Goal: Information Seeking & Learning: Find specific fact

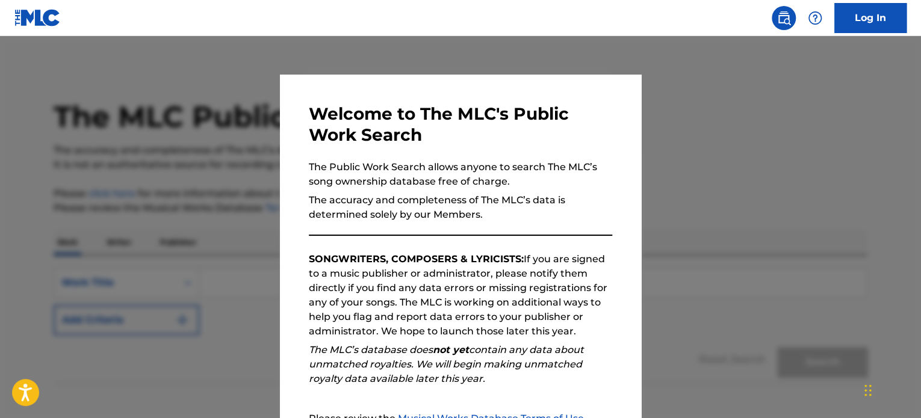
click at [712, 129] on div at bounding box center [460, 245] width 921 height 418
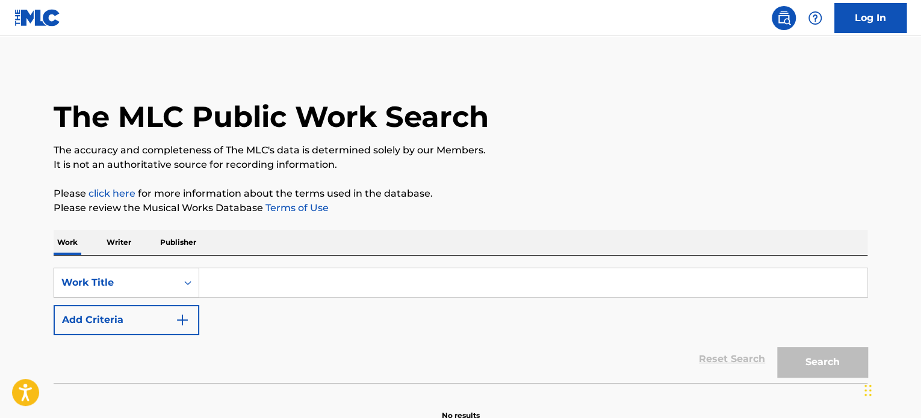
click at [253, 285] on input "Search Form" at bounding box center [532, 282] width 667 height 29
paste input "TE IRA MEJOR SIN MI"
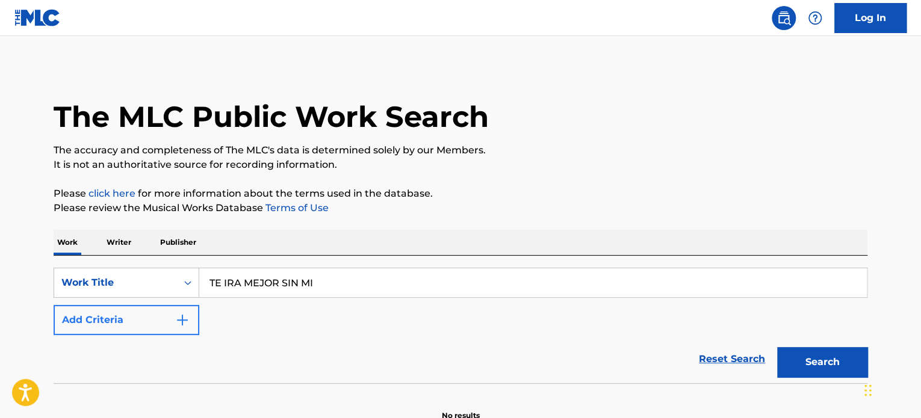
type input "TE IRA MEJOR SIN MI"
click at [123, 313] on button "Add Criteria" at bounding box center [127, 320] width 146 height 30
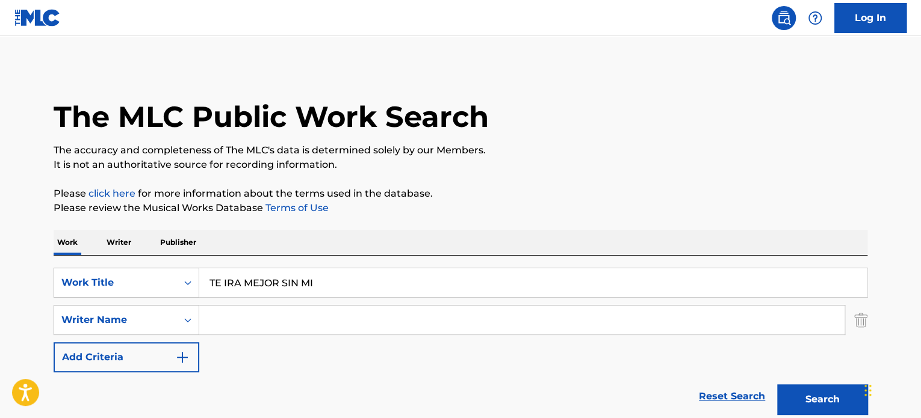
click at [363, 325] on input "Search Form" at bounding box center [521, 320] width 645 height 29
paste input "[PERSON_NAME] [PERSON_NAME]"
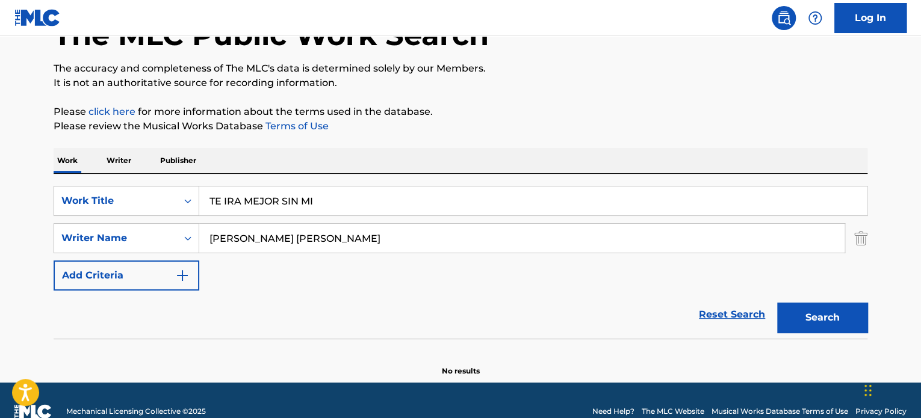
scroll to position [103, 0]
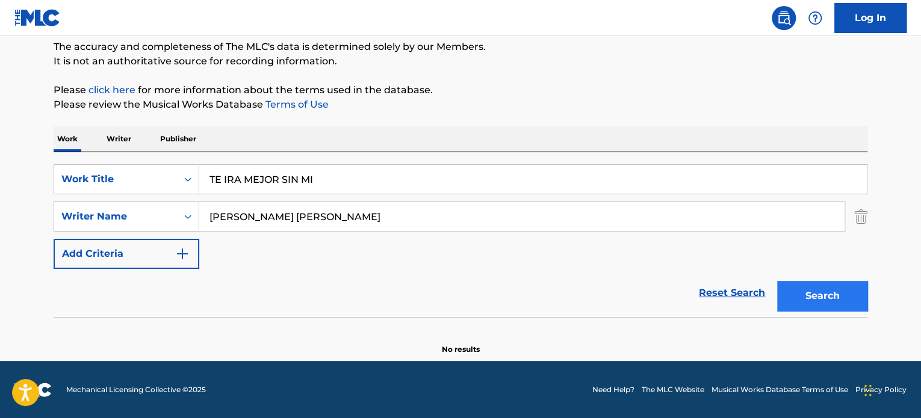
type input "[PERSON_NAME] [PERSON_NAME]"
click at [816, 295] on button "Search" at bounding box center [822, 296] width 90 height 30
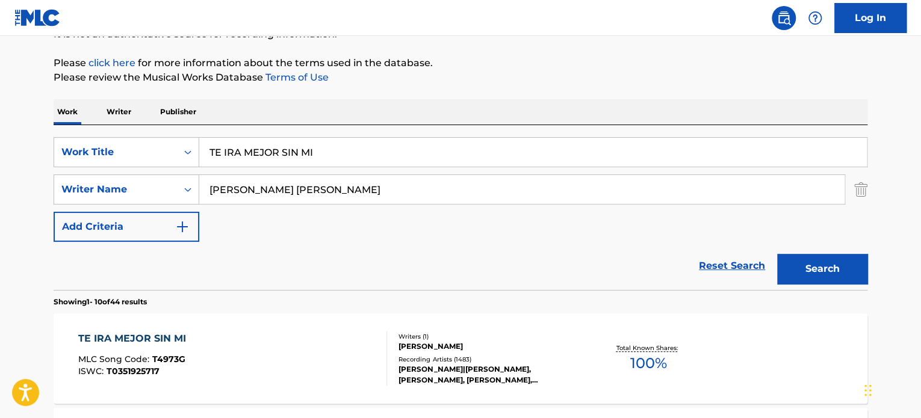
scroll to position [224, 0]
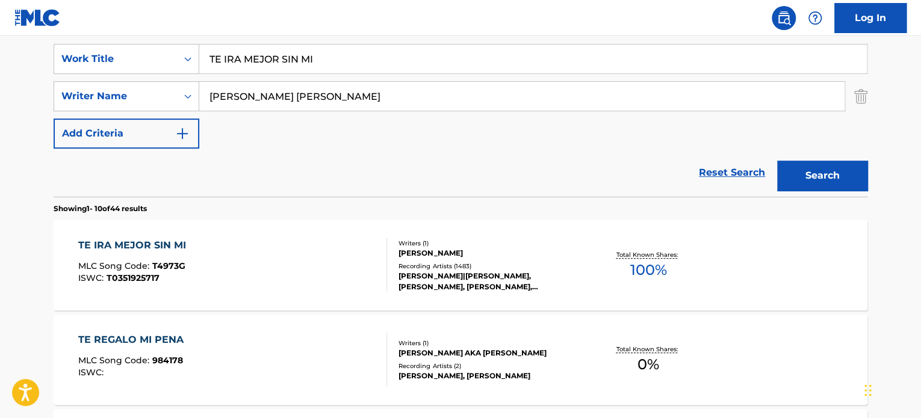
click at [233, 265] on div "TE IRA MEJOR SIN MI MLC Song Code : T4973G ISWC : T0351925717" at bounding box center [232, 265] width 309 height 54
